Goal: Task Accomplishment & Management: Manage account settings

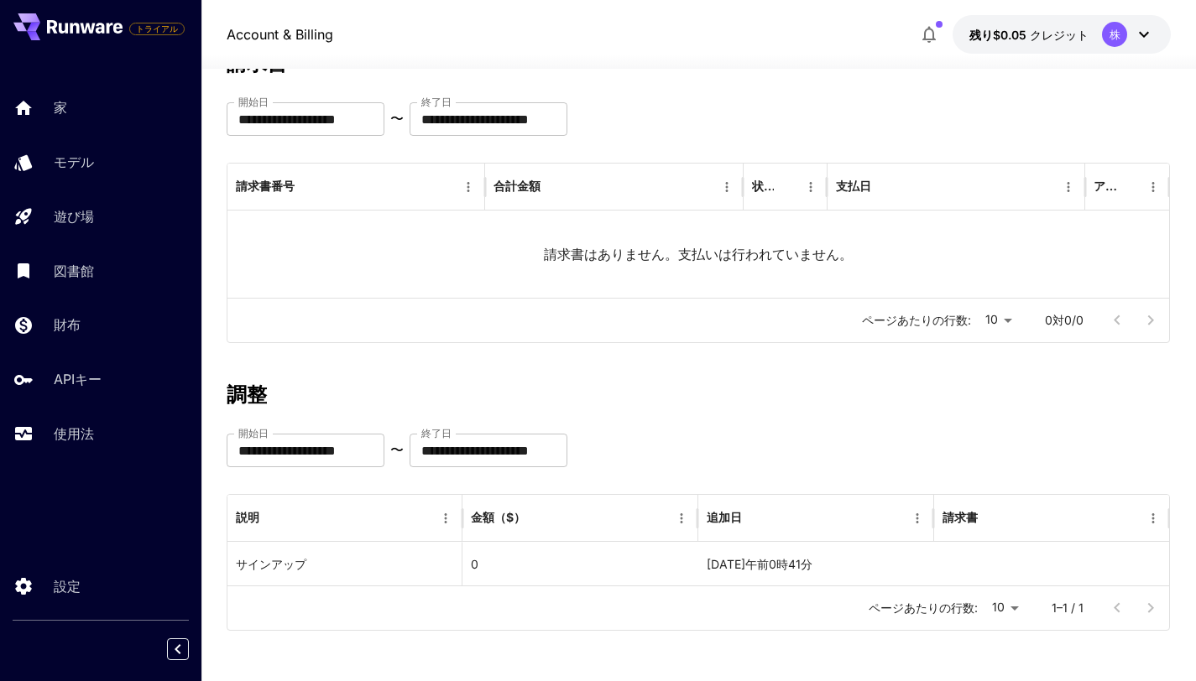
scroll to position [122, 0]
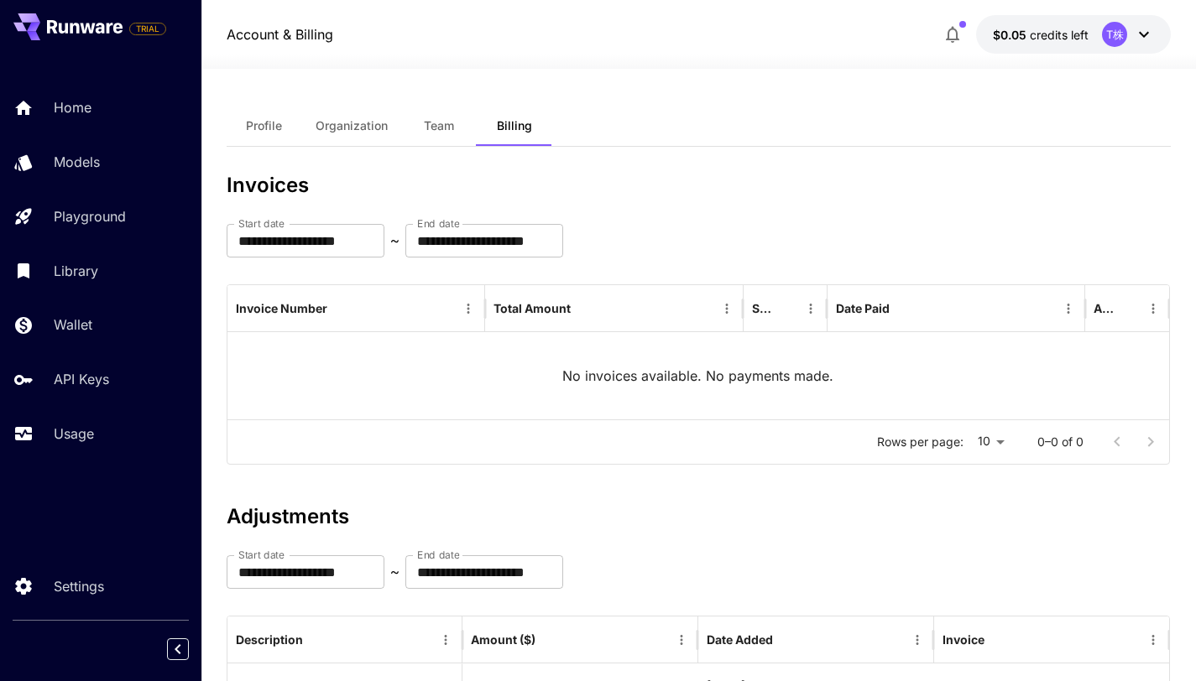
click at [426, 125] on span "Team" at bounding box center [439, 125] width 30 height 15
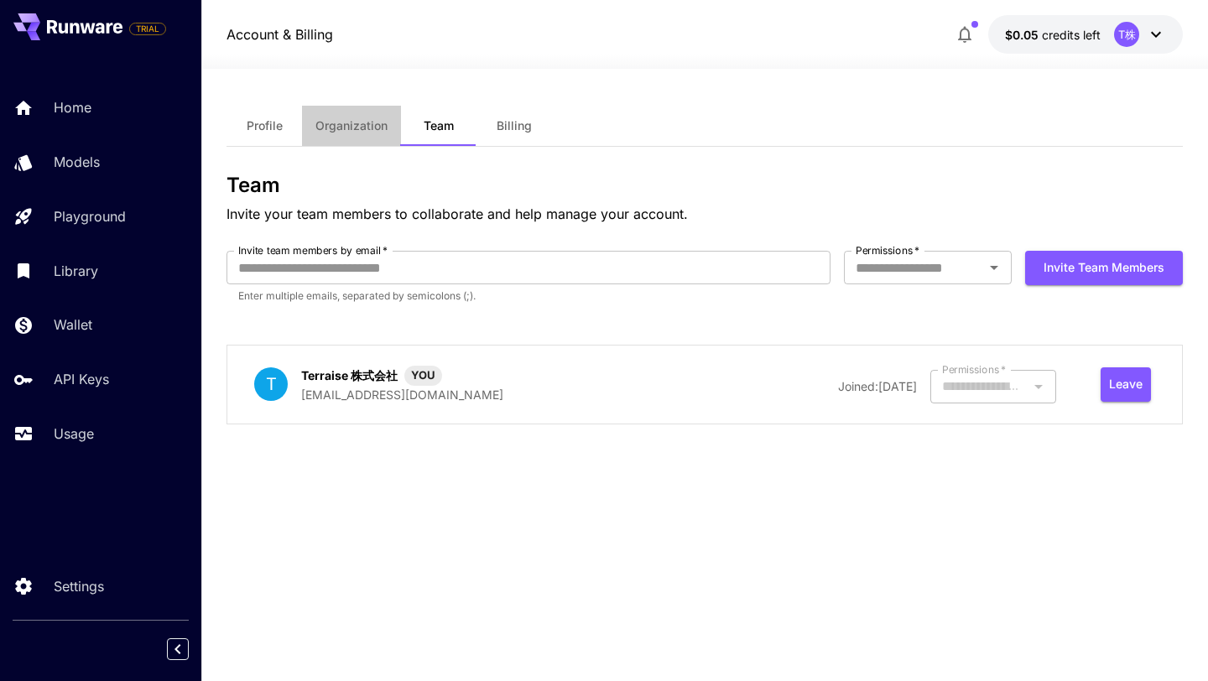
click at [336, 136] on button "Organization" at bounding box center [351, 126] width 99 height 40
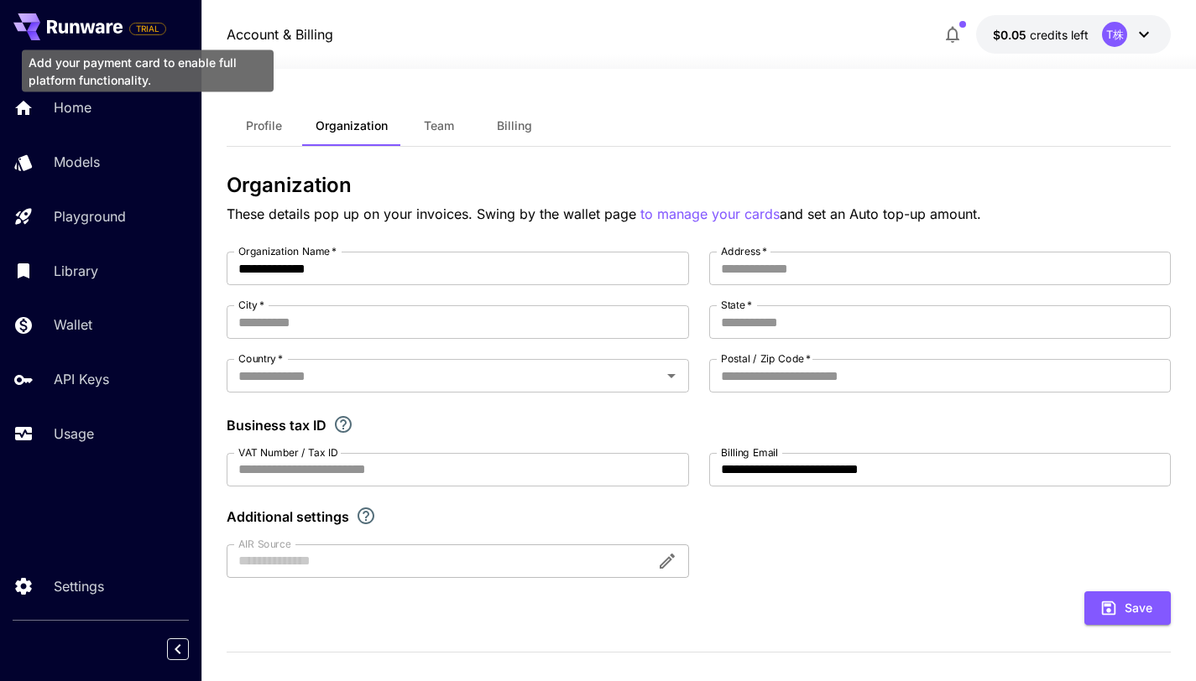
click at [154, 29] on span "TRIAL" at bounding box center [147, 29] width 35 height 13
drag, startPoint x: 157, startPoint y: 81, endPoint x: 29, endPoint y: 65, distance: 128.6
click at [29, 65] on div "Add your payment card to enable full platform functionality." at bounding box center [148, 71] width 252 height 42
copy div "Add your payment card to enable full platform functionality."
